Goal: Information Seeking & Learning: Learn about a topic

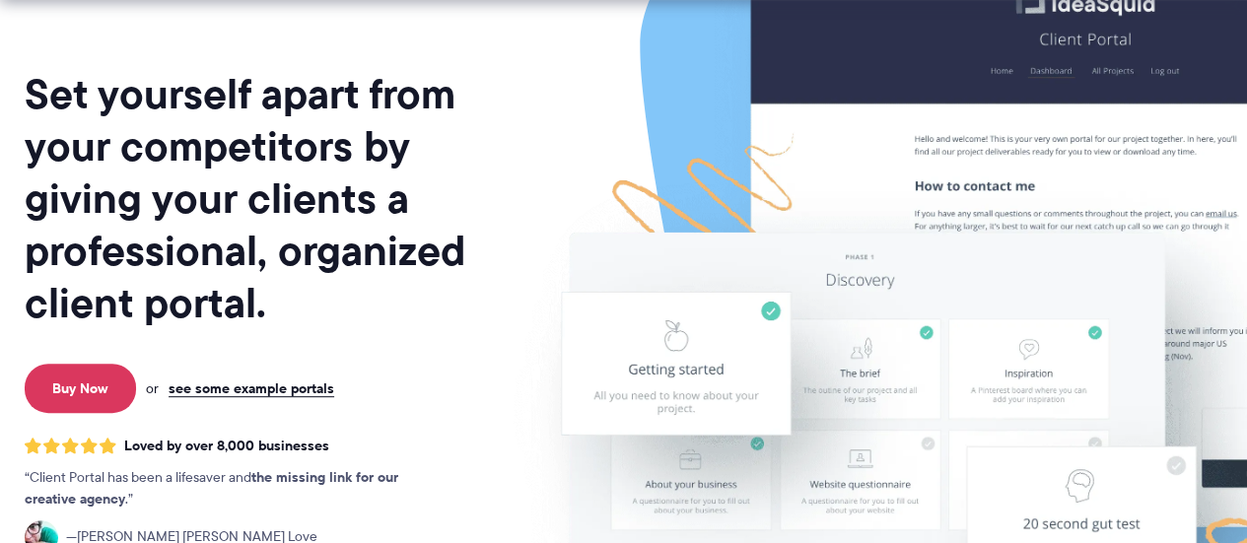
scroll to position [200, 0]
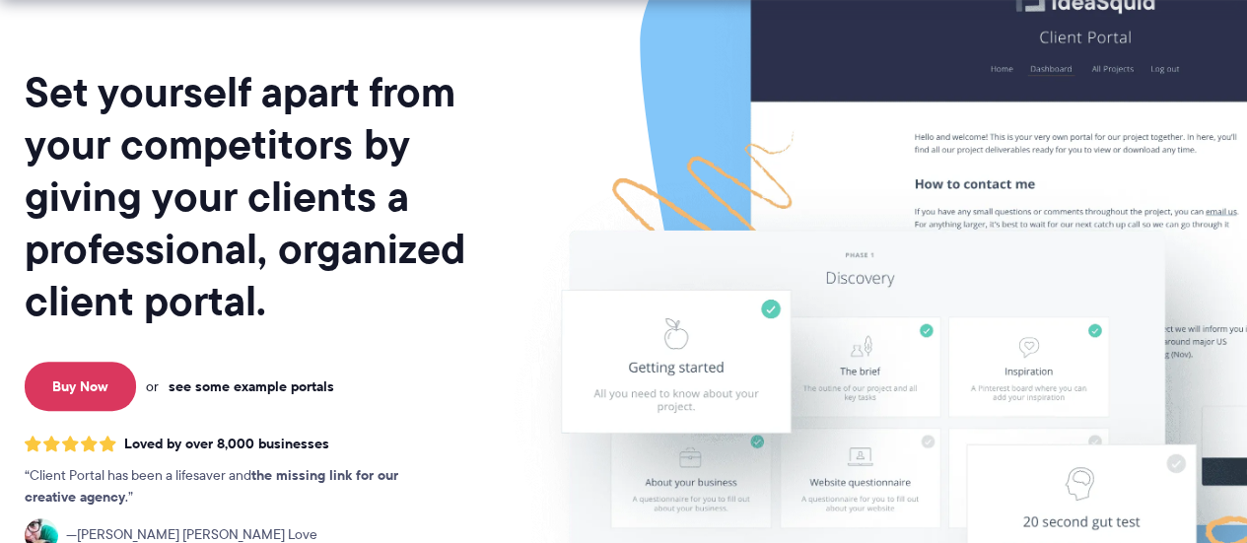
click at [248, 391] on link "see some example portals" at bounding box center [252, 387] width 166 height 18
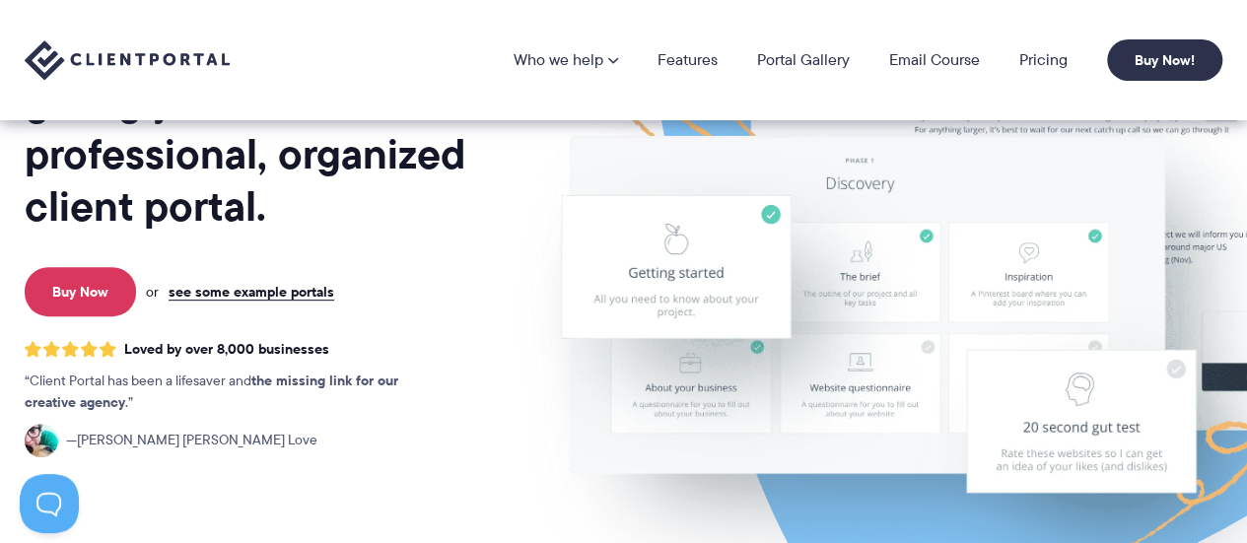
scroll to position [294, 0]
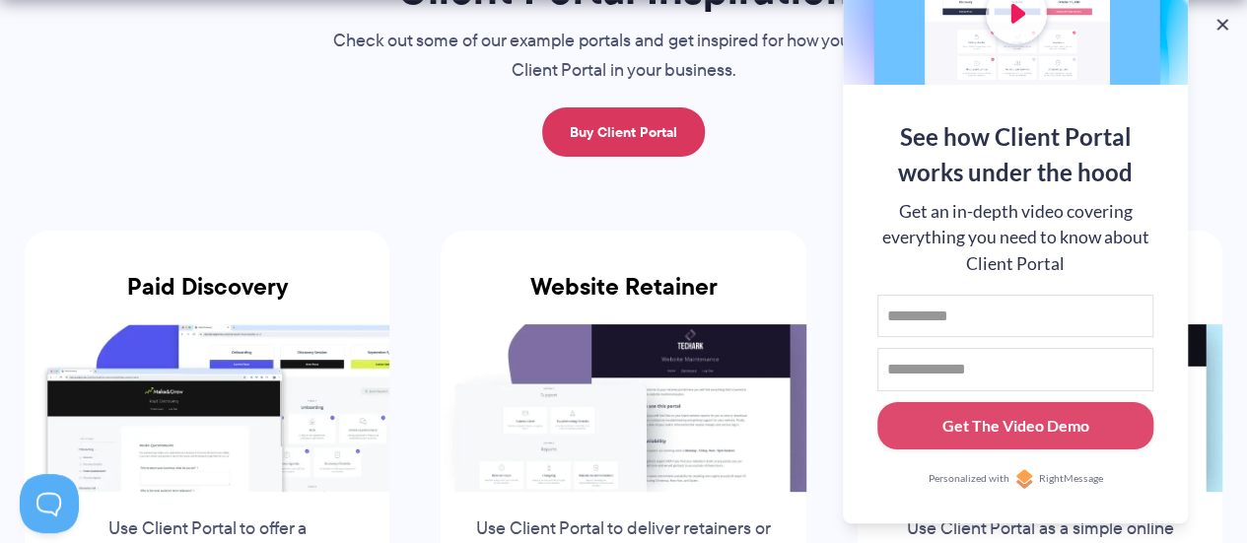
scroll to position [428, 0]
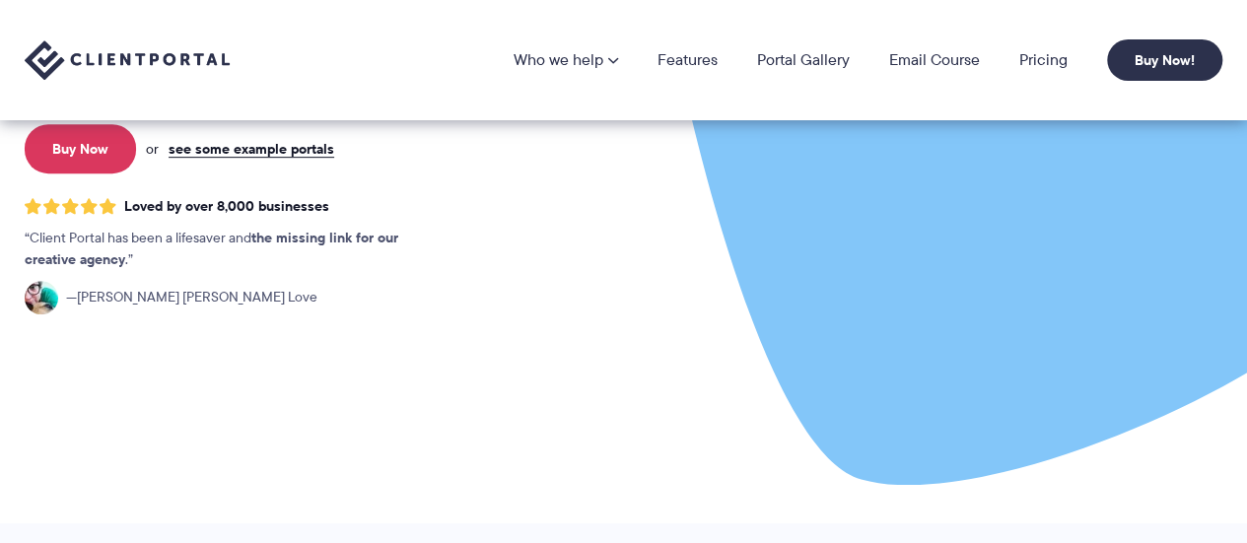
scroll to position [440, 0]
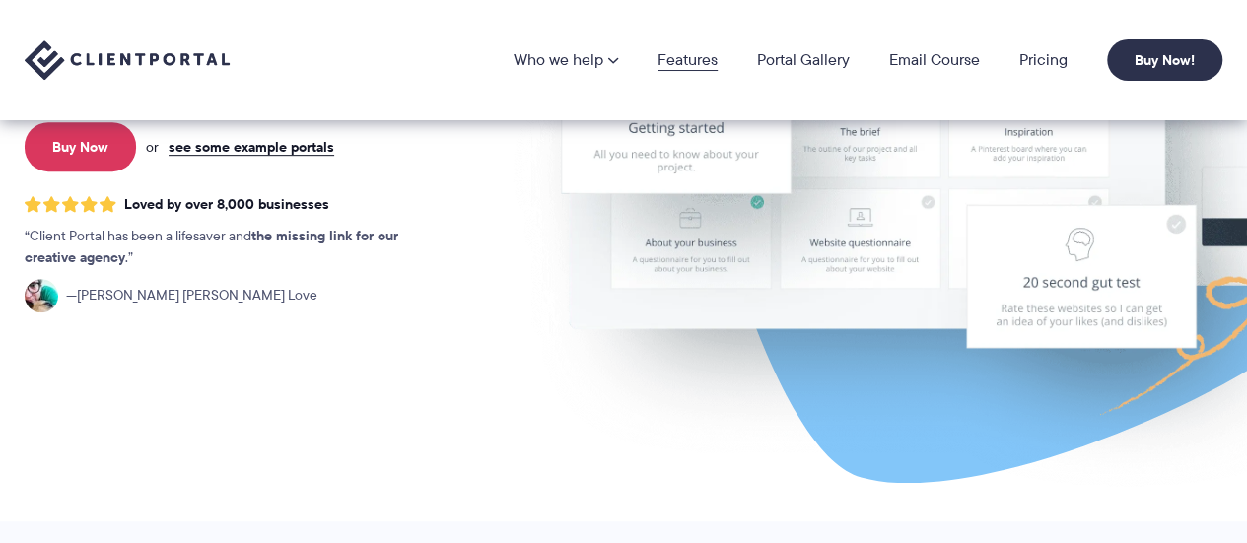
click at [696, 52] on link "Features" at bounding box center [688, 60] width 60 height 16
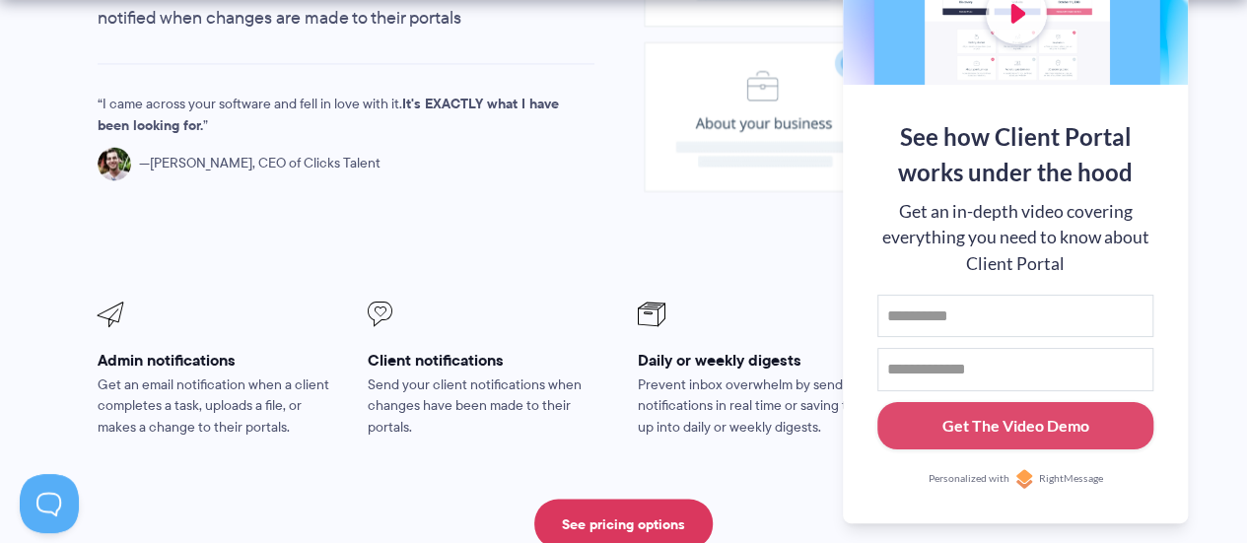
scroll to position [1675, 0]
